Goal: Transaction & Acquisition: Purchase product/service

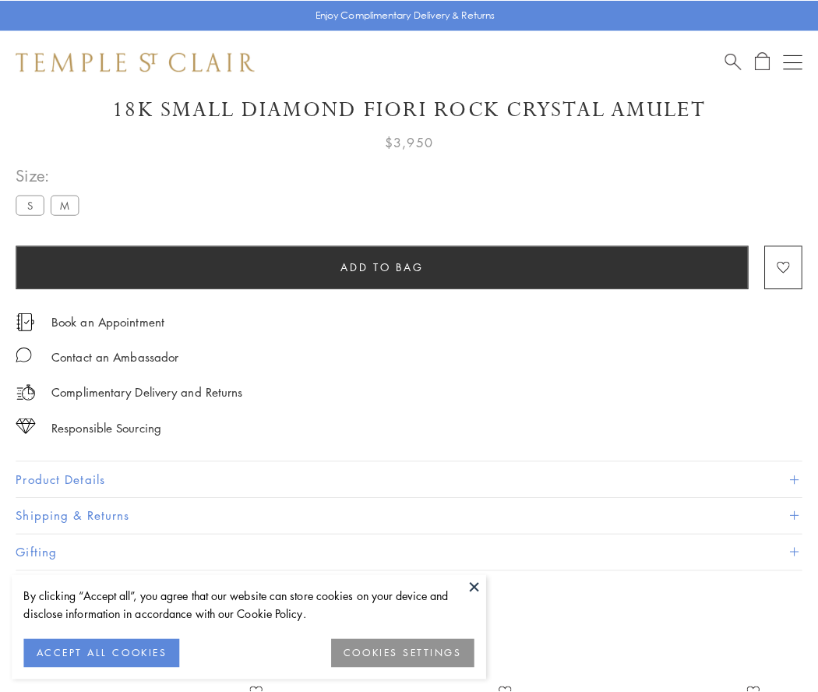
scroll to position [92, 0]
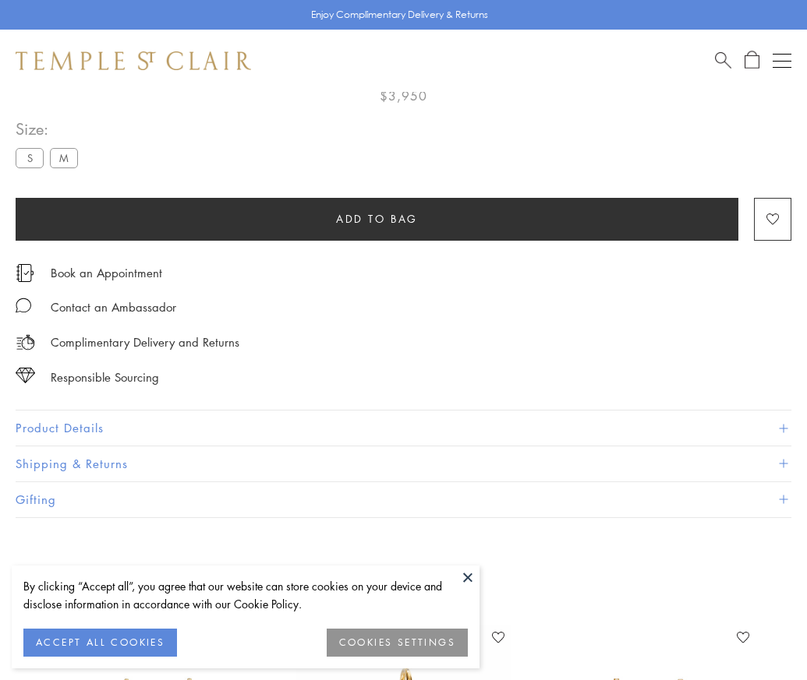
click at [376, 218] on span "Add to bag" at bounding box center [377, 218] width 82 height 17
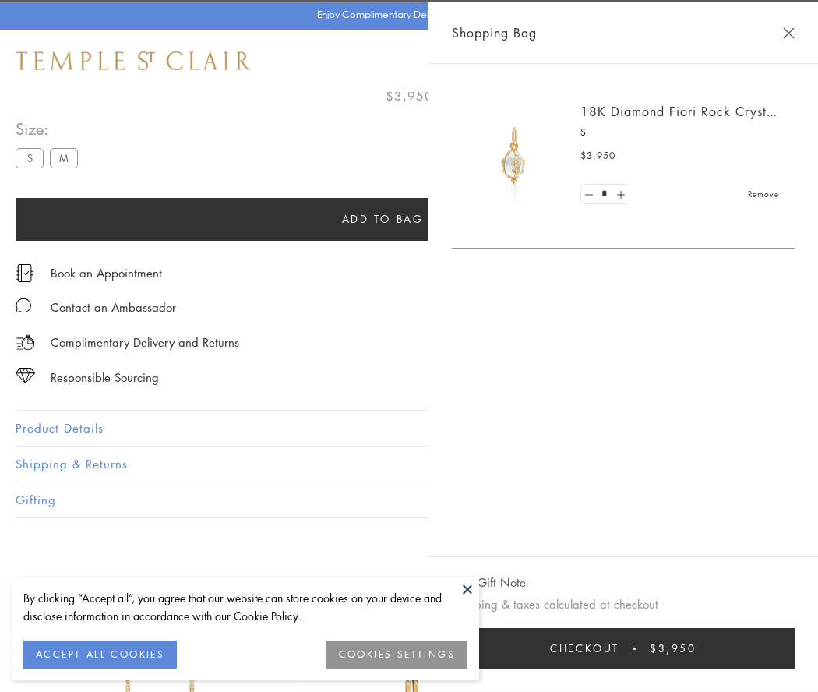
click at [627, 649] on button "Checkout $3,950" at bounding box center [623, 648] width 343 height 41
